Goal: Information Seeking & Learning: Learn about a topic

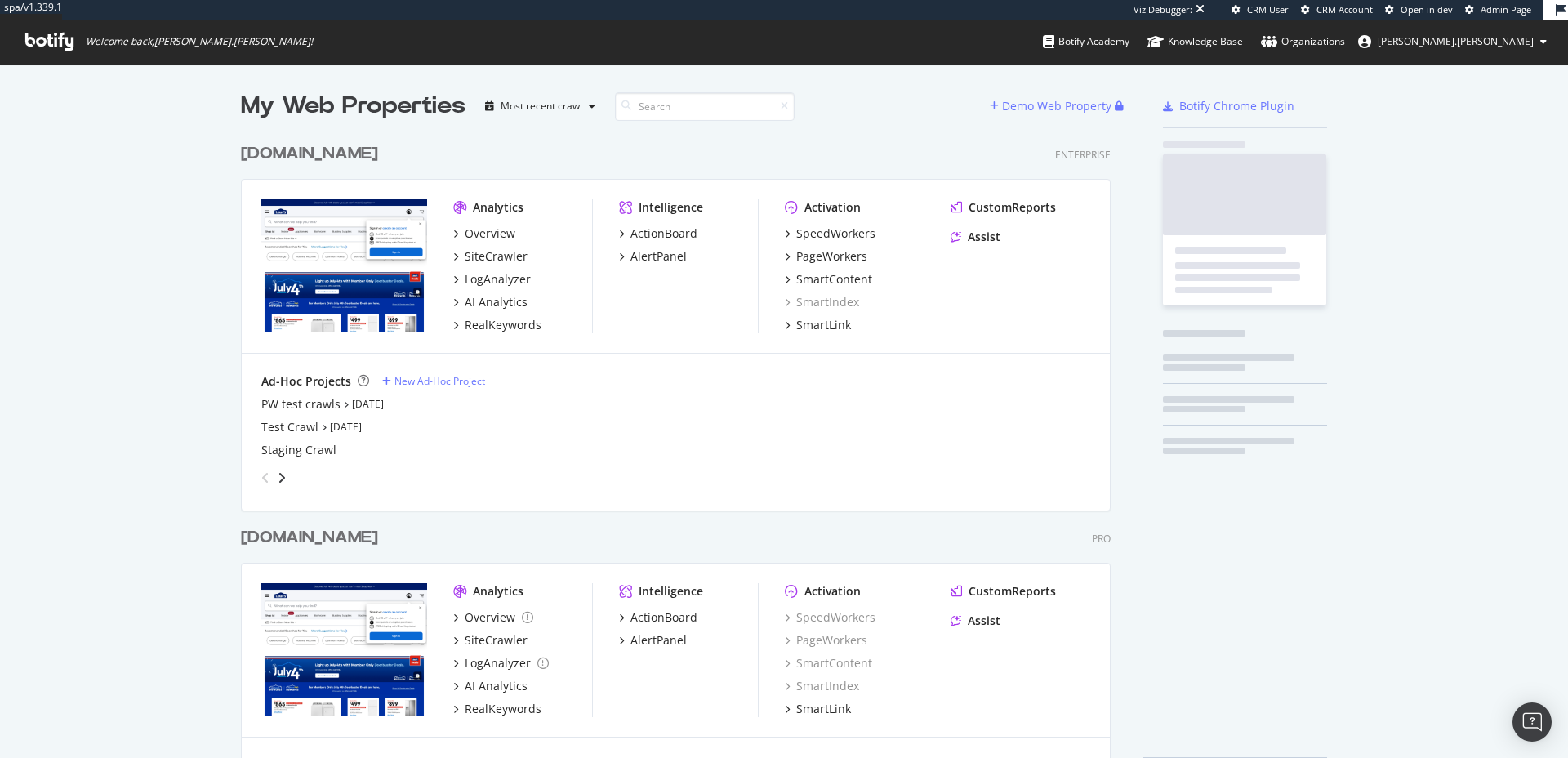
scroll to position [657, 871]
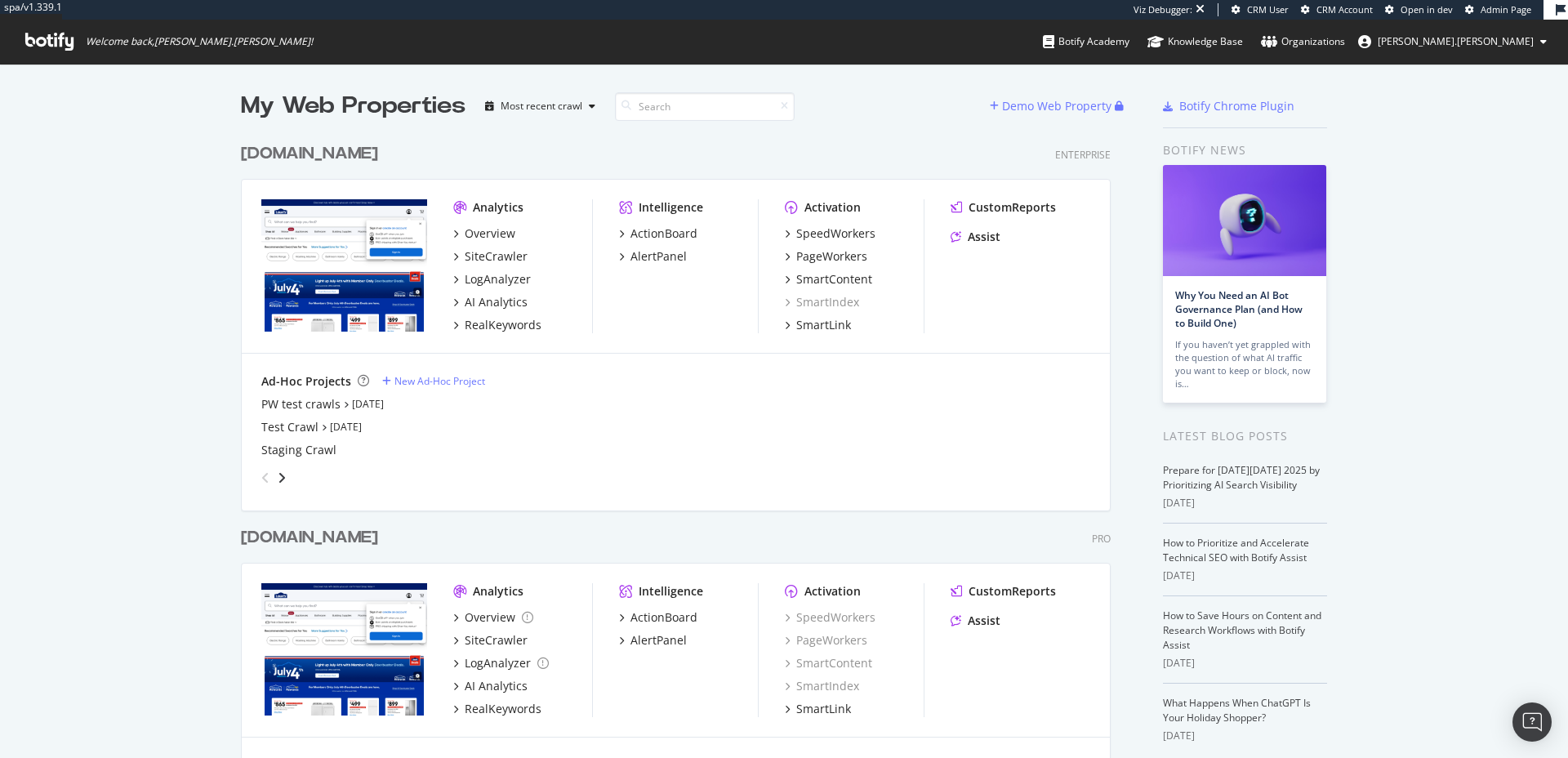
click at [363, 161] on div "www.lowes.com" at bounding box center [309, 153] width 137 height 24
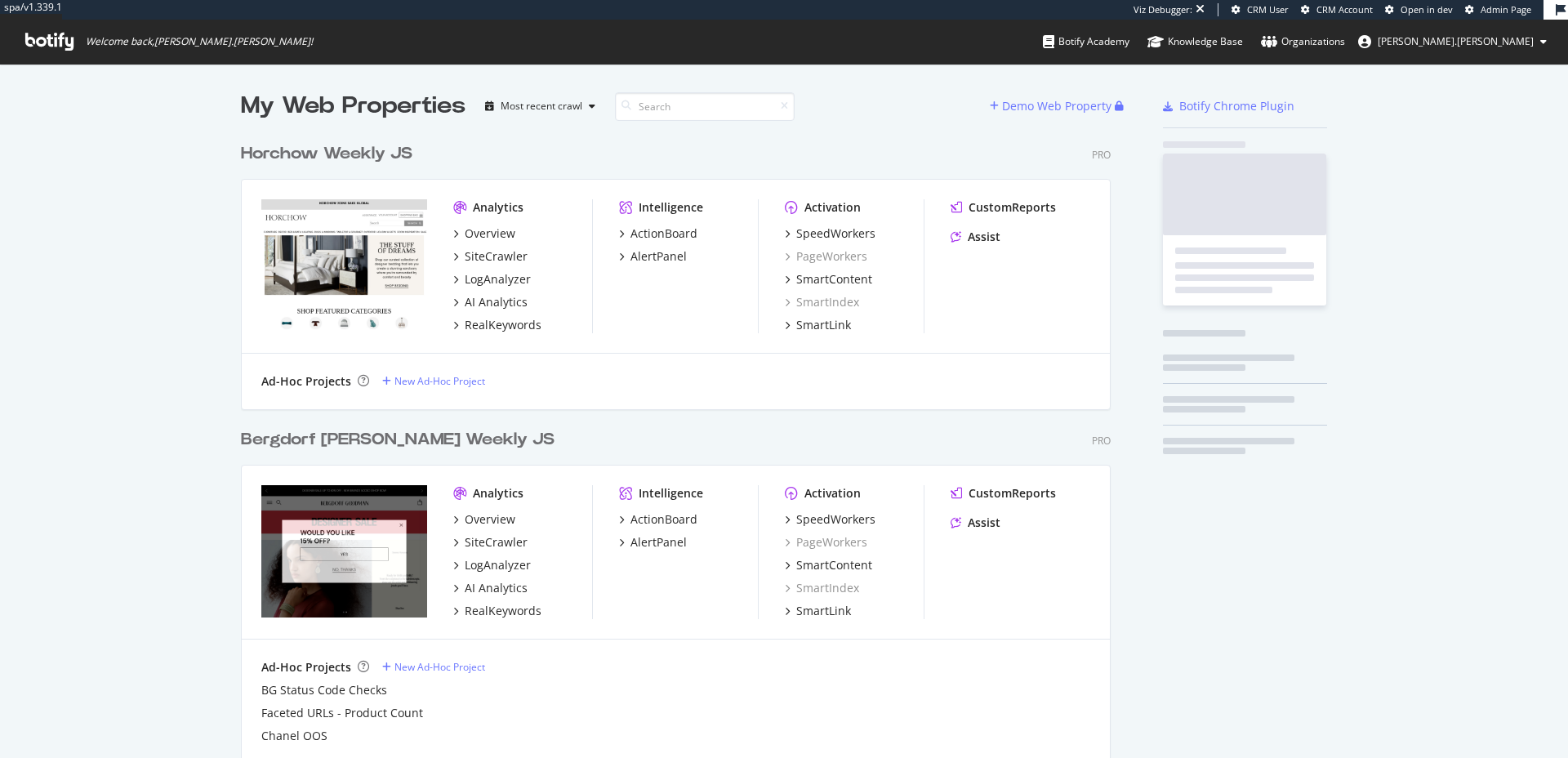
scroll to position [1012, 871]
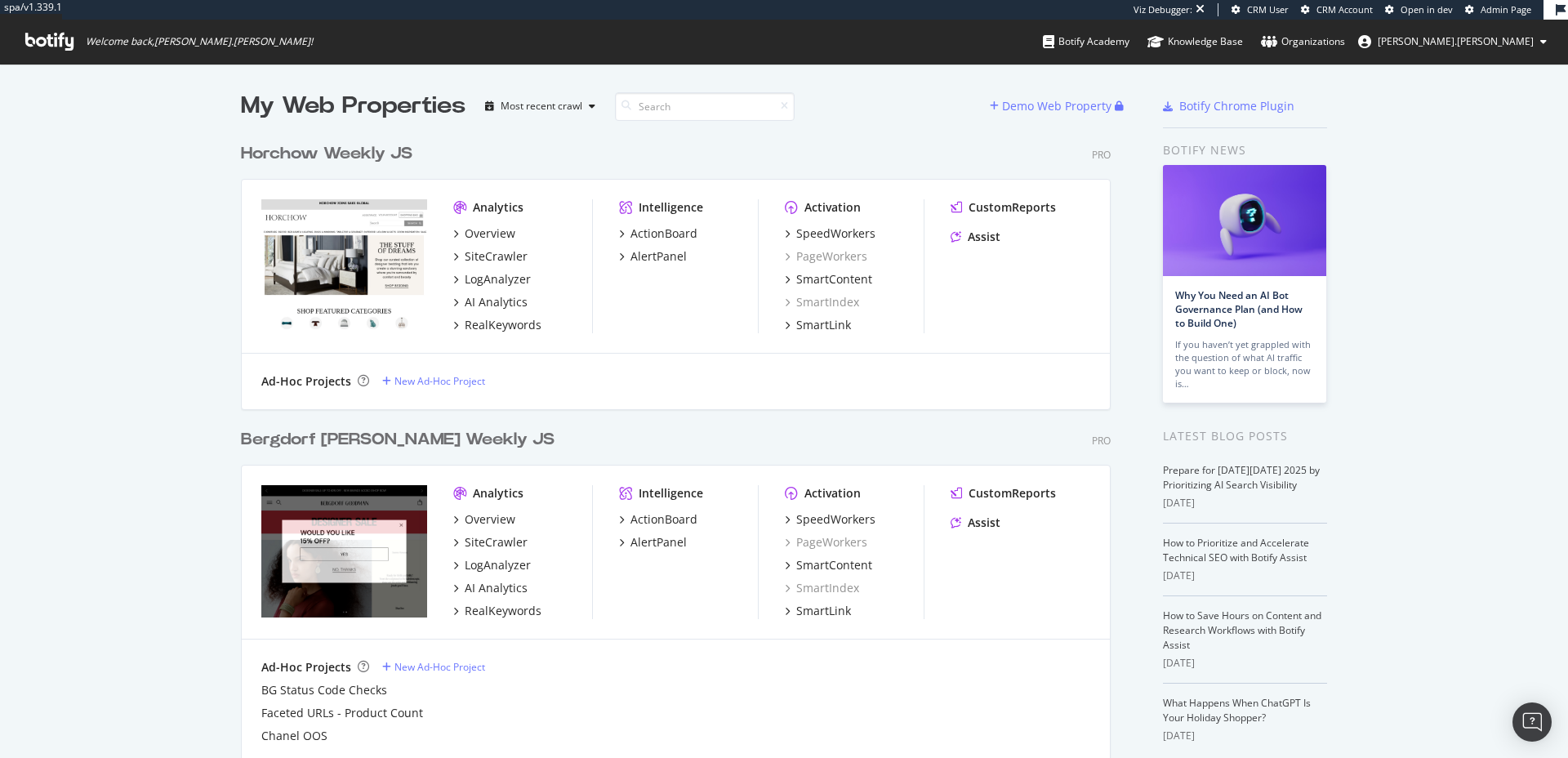
click at [860, 421] on div "Bergdorf [PERSON_NAME] Weekly JS Pro Analytics Overview SiteCrawler LogAnalyzer…" at bounding box center [682, 586] width 883 height 355
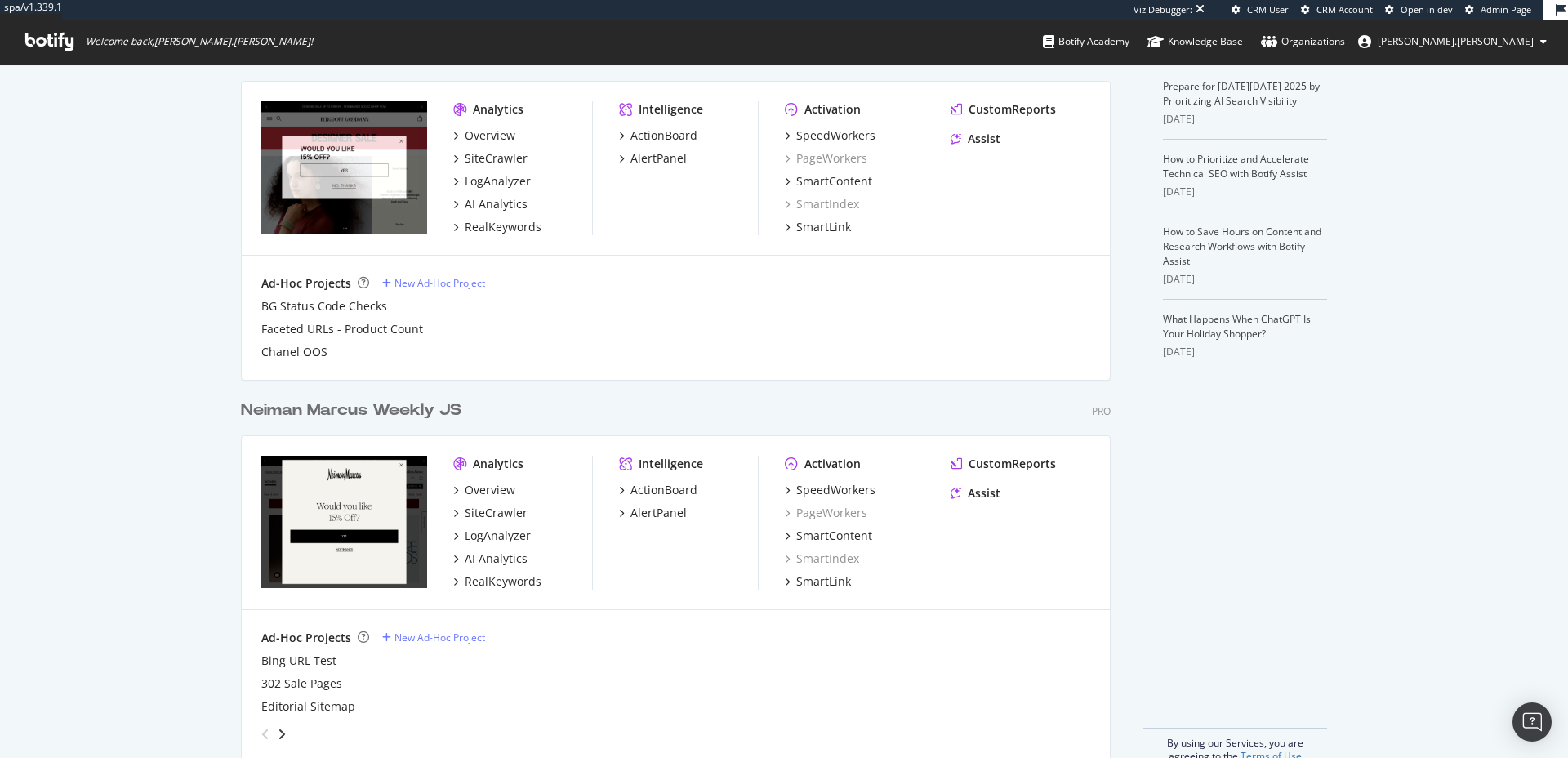
scroll to position [415, 0]
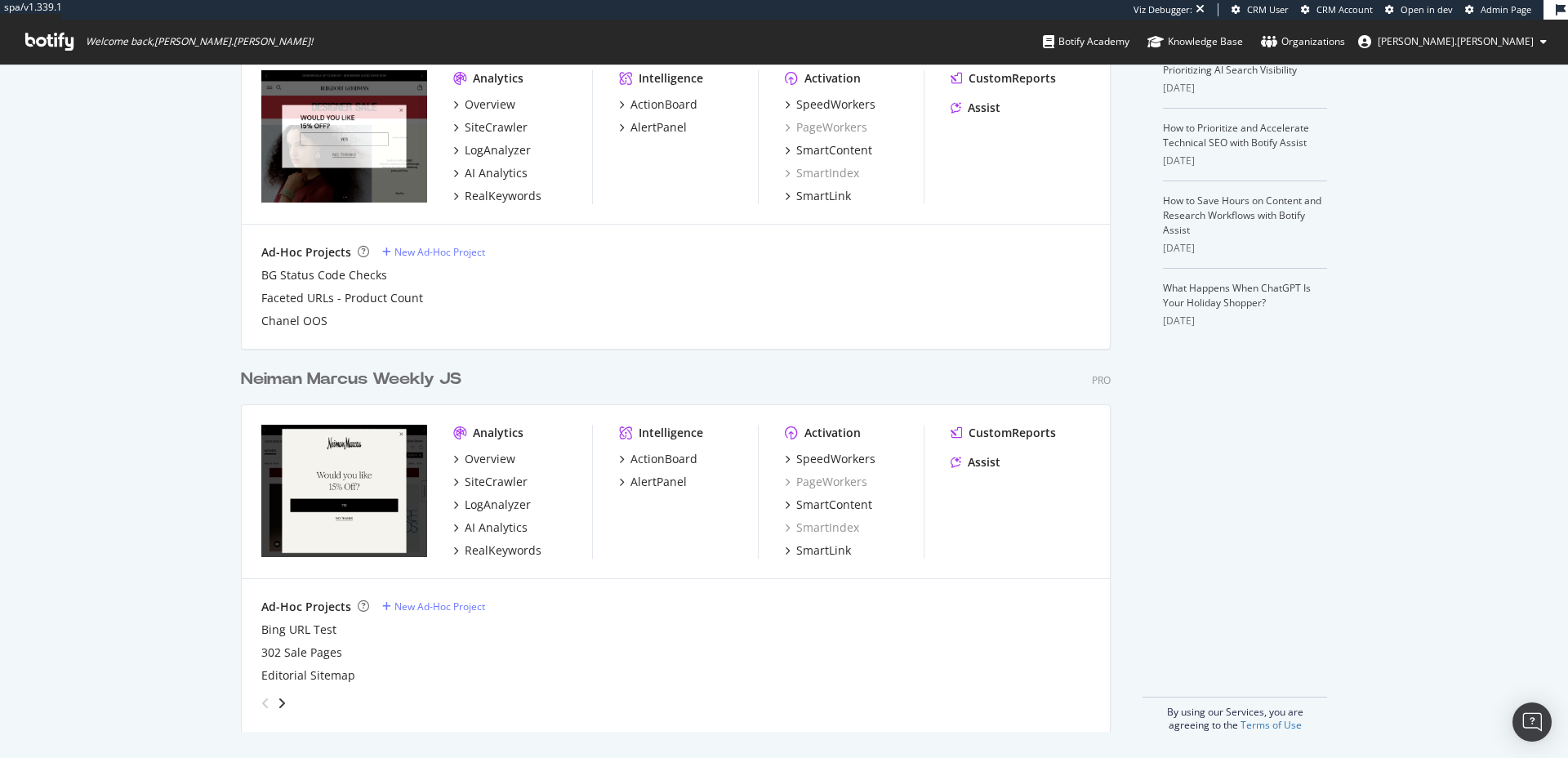
click at [897, 563] on div "Analytics Overview SiteCrawler LogAnalyzer AI Analytics RealKeywords Intelligen…" at bounding box center [676, 492] width 869 height 174
click at [860, 459] on div "SpeedWorkers" at bounding box center [836, 459] width 79 height 16
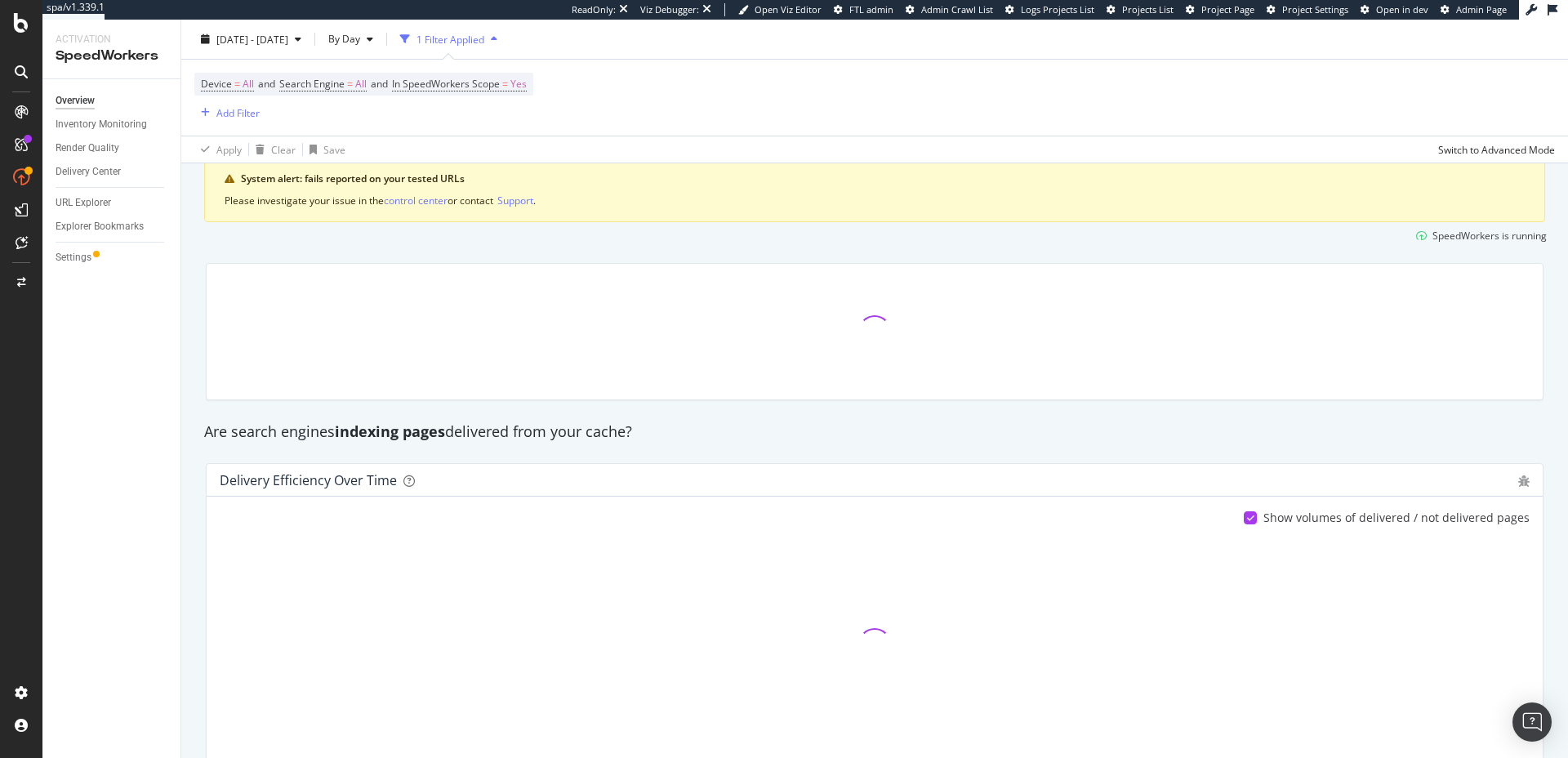
scroll to position [144, 0]
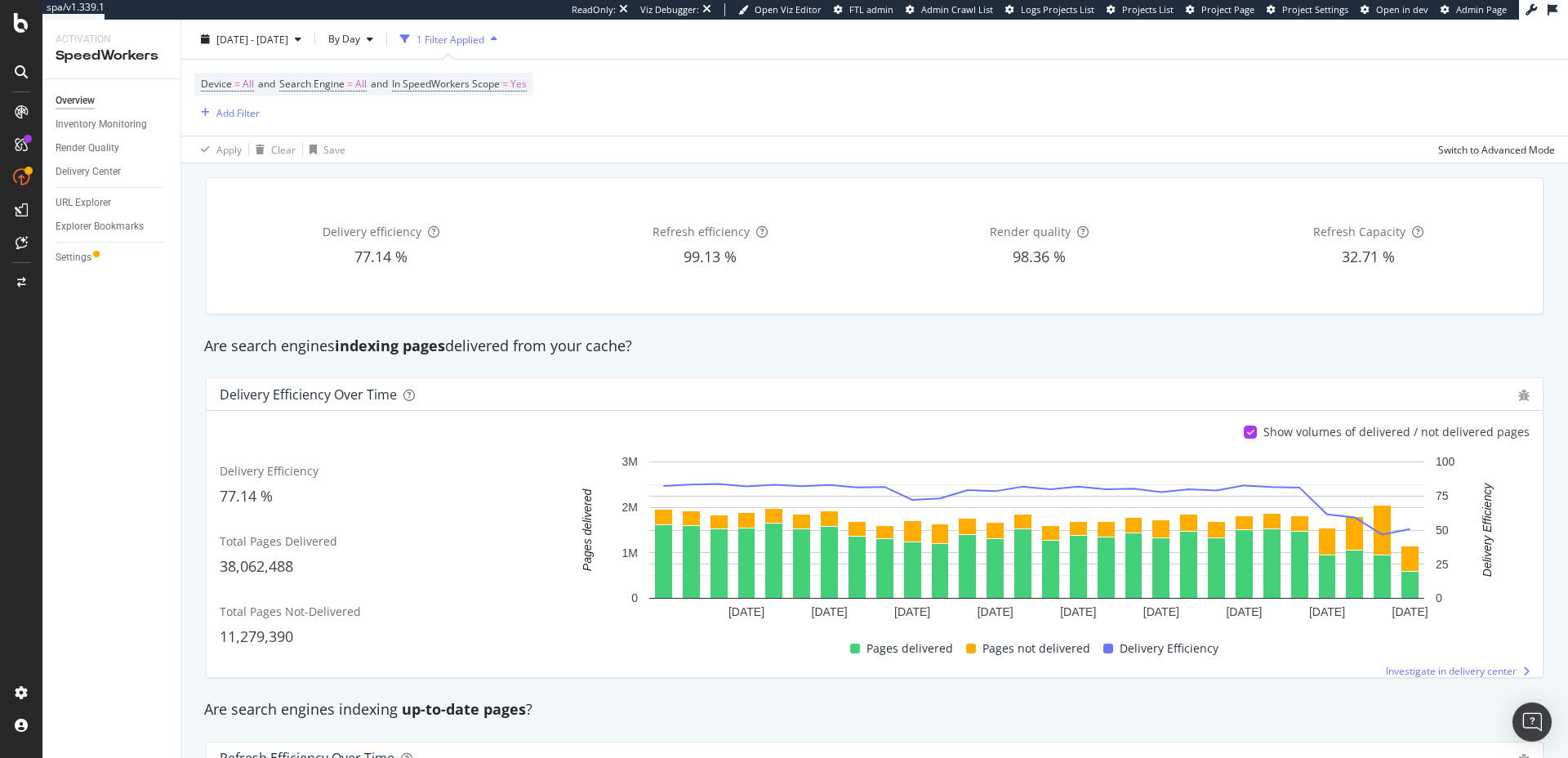
click at [87, 304] on div "Overview Inventory Monitoring Render Quality Delivery Center URL Explorer Explo…" at bounding box center [111, 418] width 138 height 679
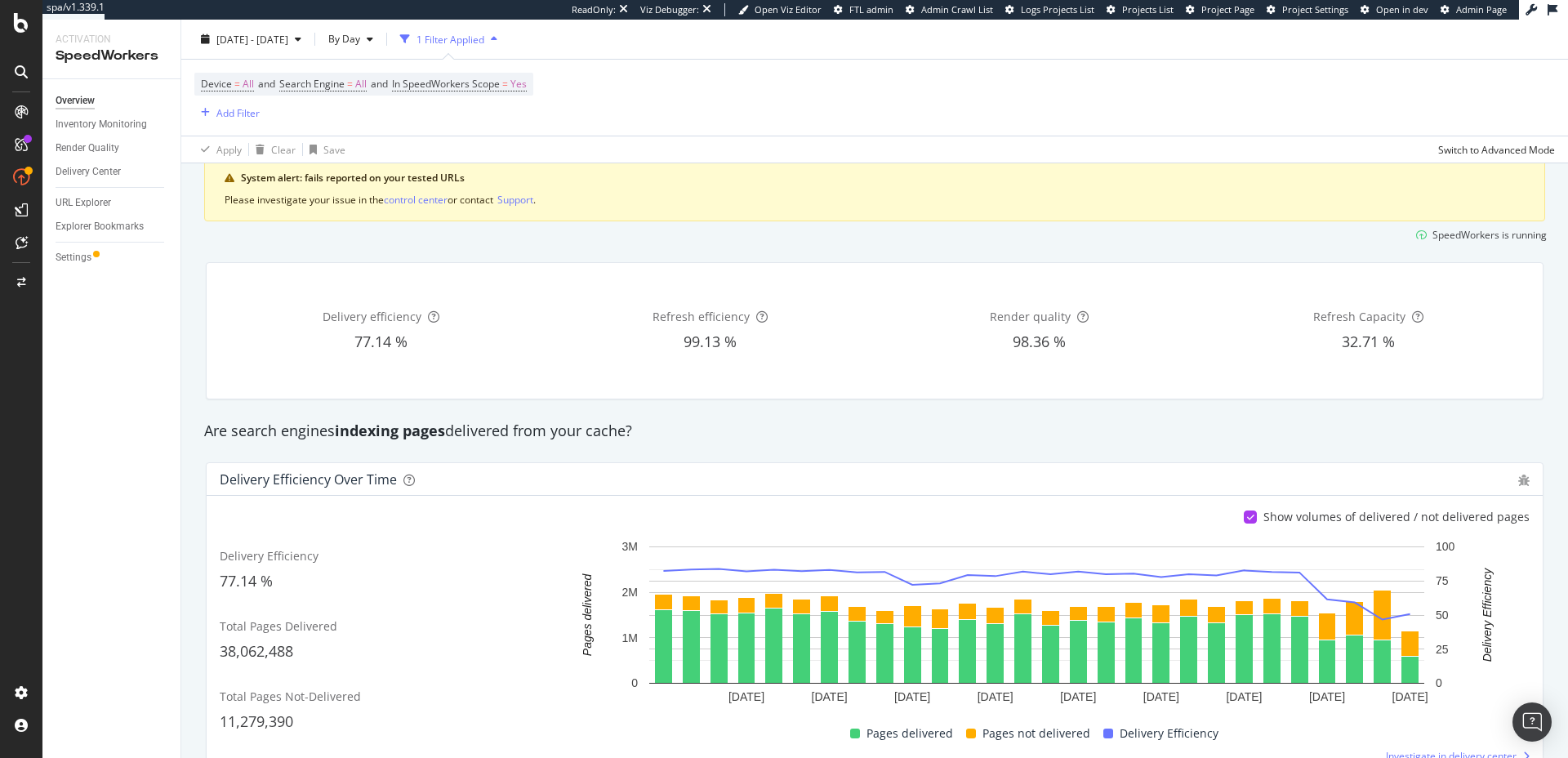
scroll to position [0, 0]
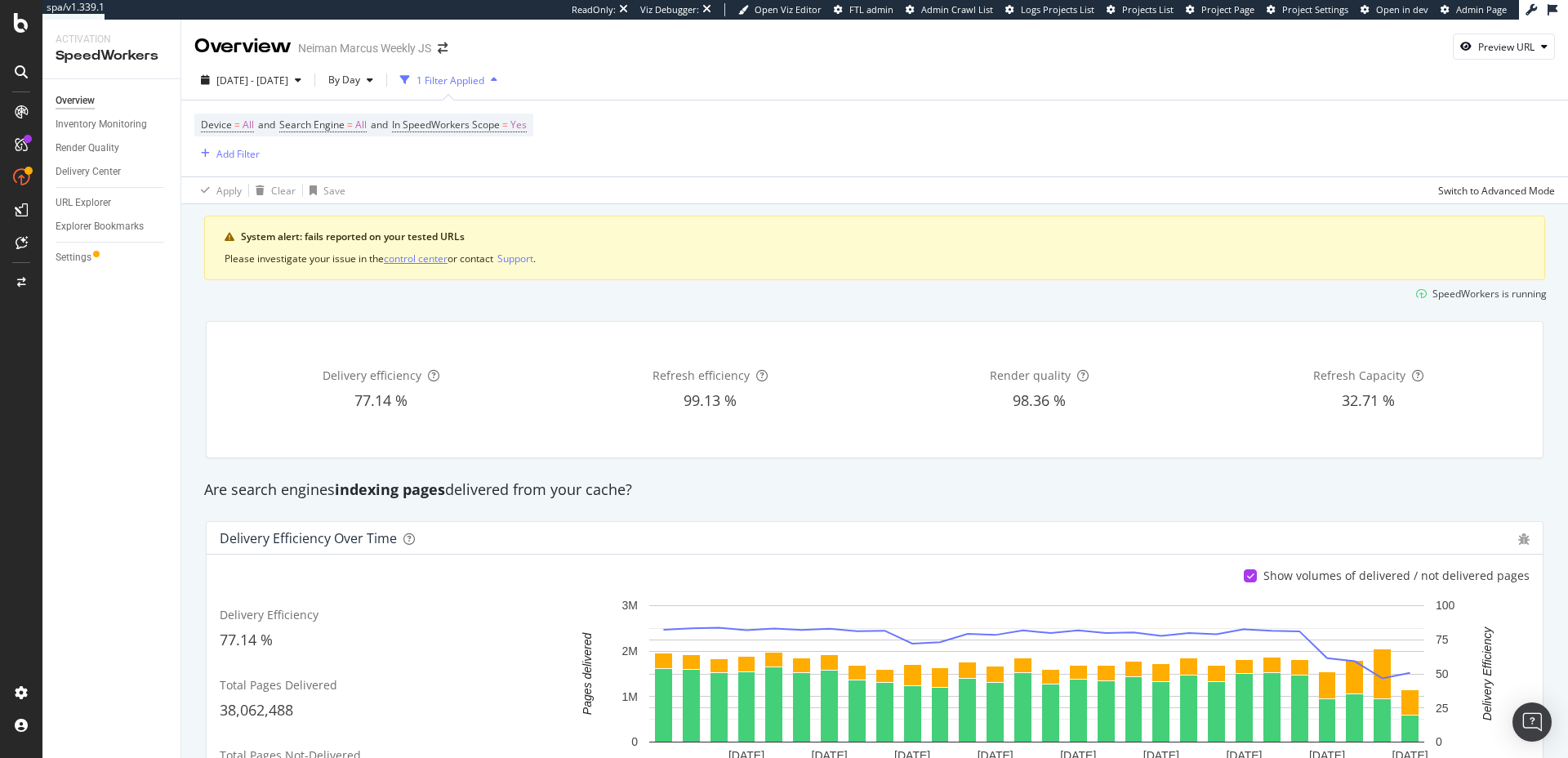
click at [421, 260] on div "control center" at bounding box center [415, 258] width 64 height 14
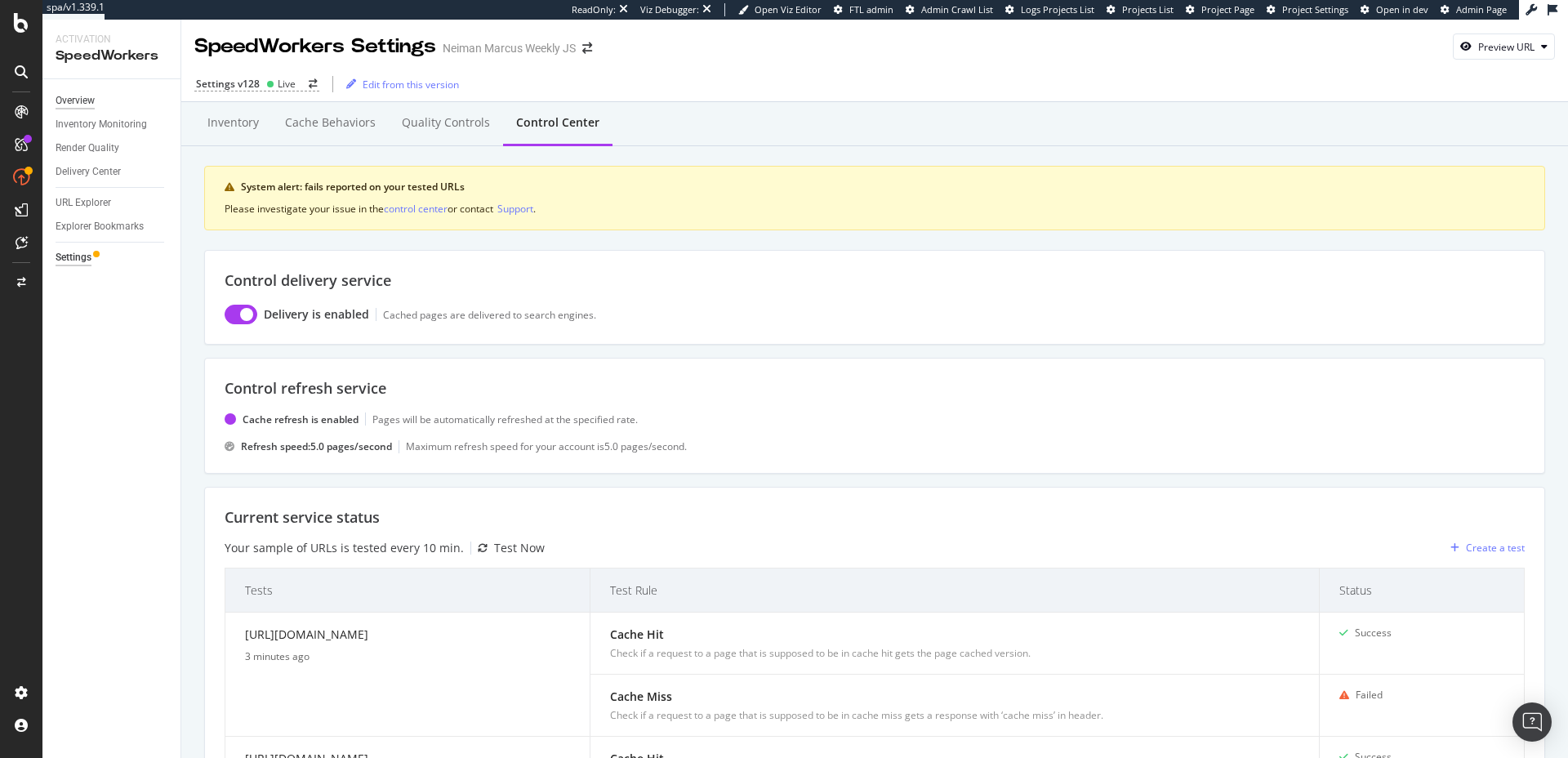
click at [74, 105] on div "Overview" at bounding box center [75, 101] width 40 height 17
